Goal: Navigation & Orientation: Go to known website

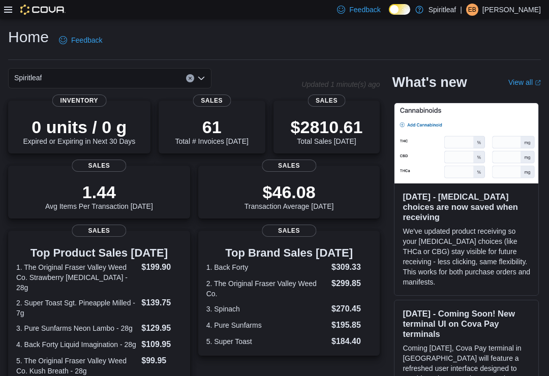
click at [513, 9] on div "| EB [PERSON_NAME]" at bounding box center [500, 10] width 81 height 12
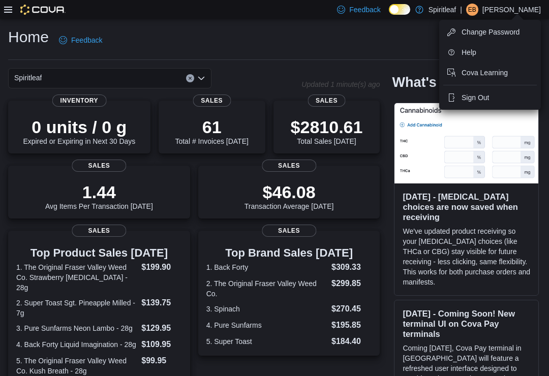
click at [477, 93] on span "Sign Out" at bounding box center [474, 97] width 27 height 10
